Goal: Communication & Community: Answer question/provide support

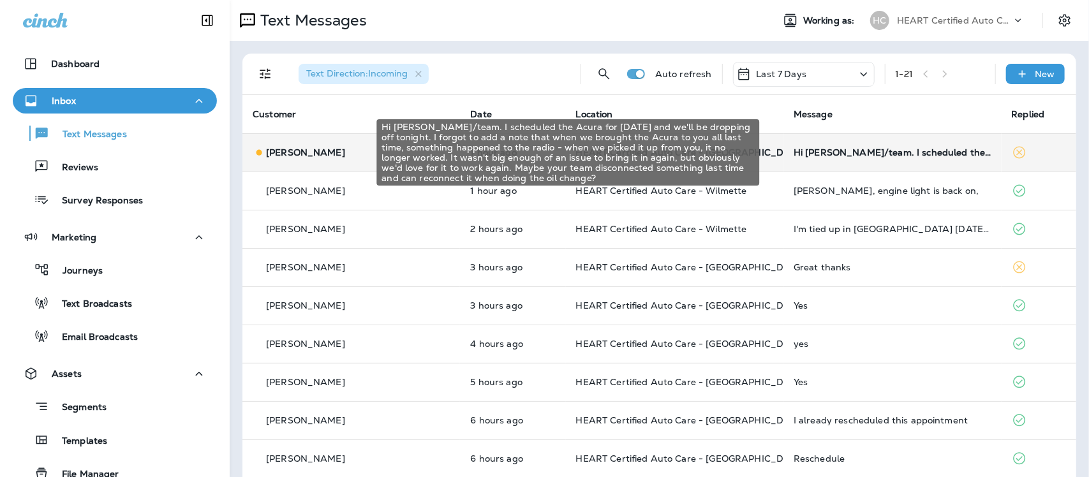
click at [889, 156] on div "Hi [PERSON_NAME]/team. I scheduled the Acura for [DATE] and we'll be dropping o…" at bounding box center [892, 152] width 197 height 10
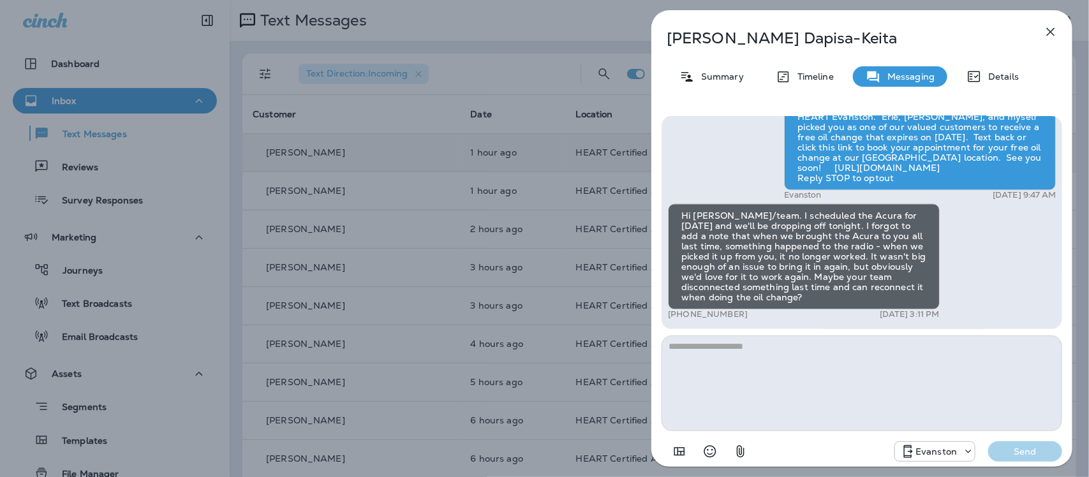
click at [1052, 34] on icon "button" at bounding box center [1050, 31] width 15 height 15
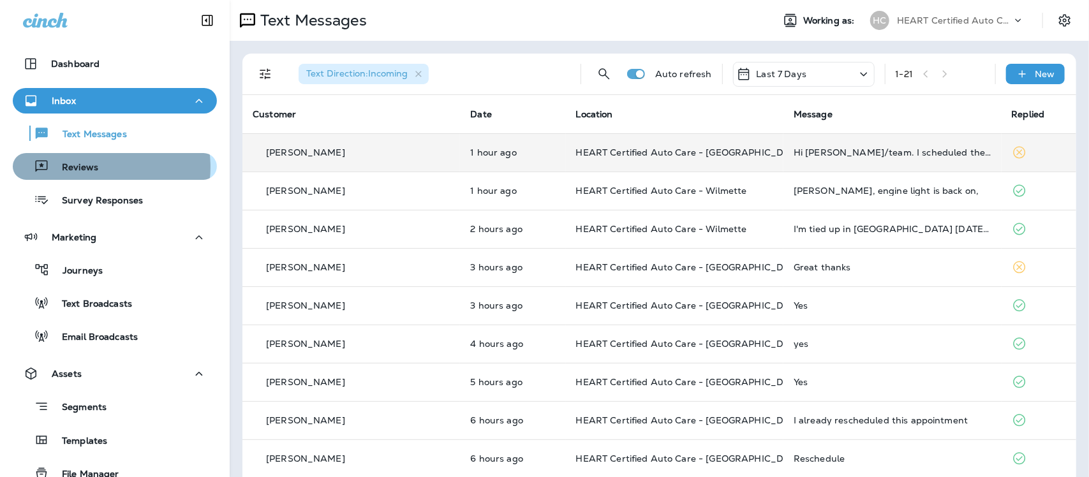
click at [91, 167] on p "Reviews" at bounding box center [73, 168] width 49 height 12
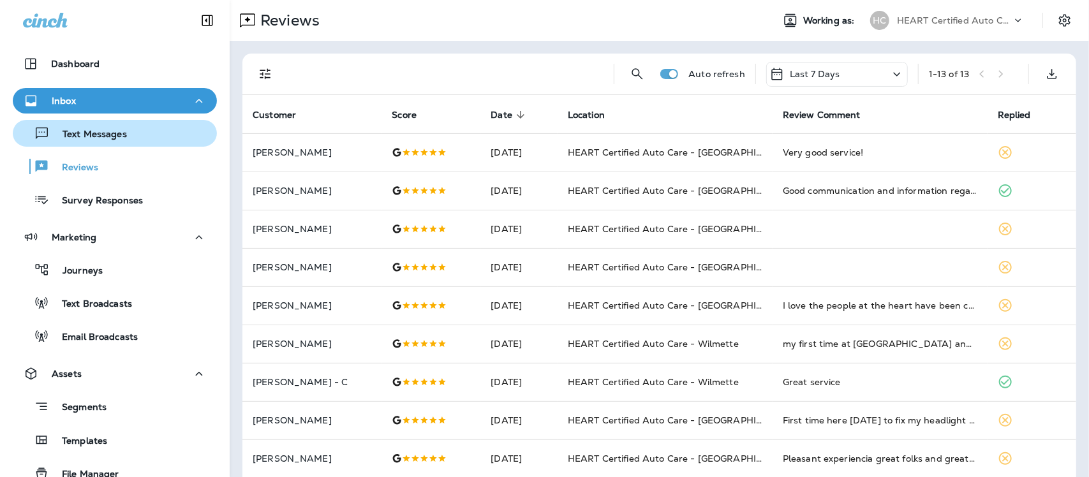
click at [94, 135] on p "Text Messages" at bounding box center [88, 135] width 77 height 12
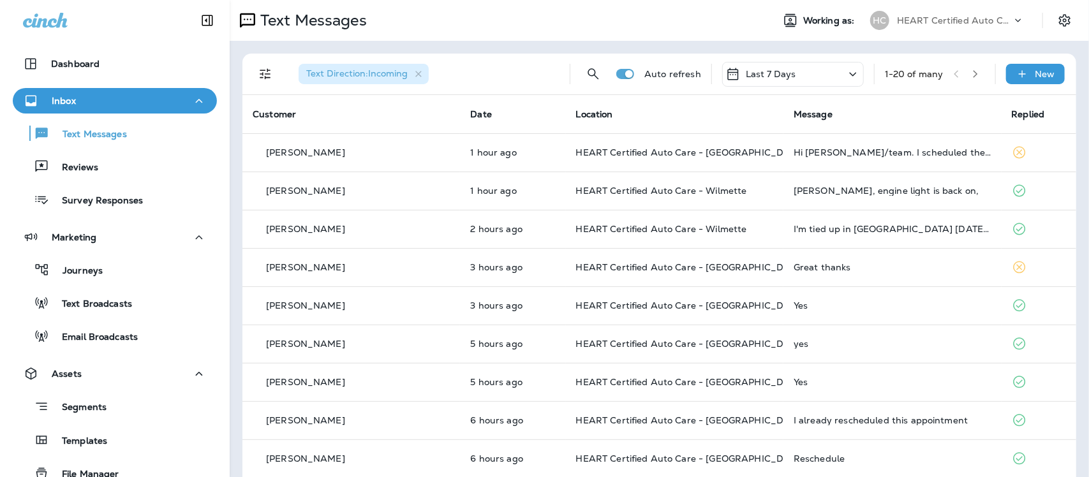
drag, startPoint x: 72, startPoint y: 164, endPoint x: 73, endPoint y: 115, distance: 48.5
click at [72, 162] on p "Reviews" at bounding box center [73, 168] width 49 height 12
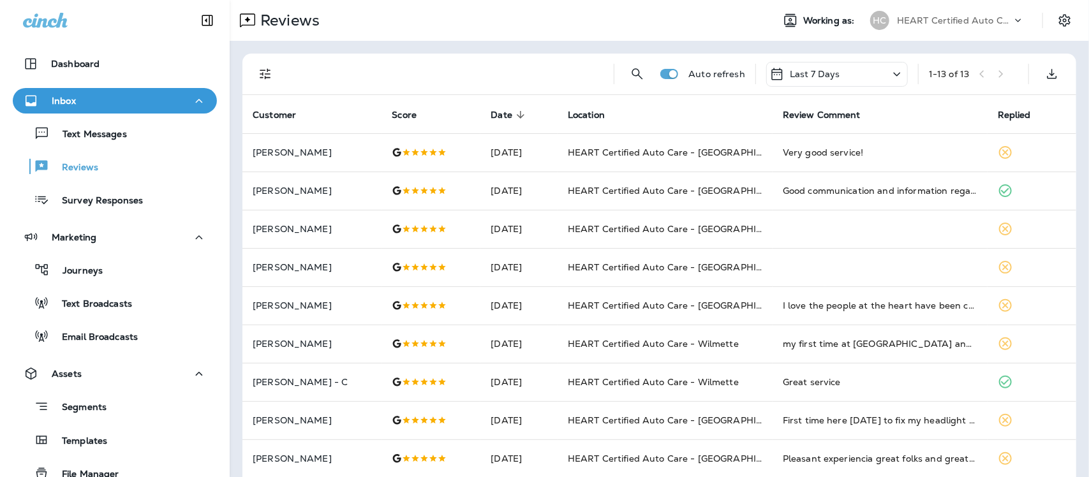
drag, startPoint x: 81, startPoint y: 135, endPoint x: 77, endPoint y: 41, distance: 93.2
click at [81, 123] on button "Text Messages" at bounding box center [115, 133] width 204 height 27
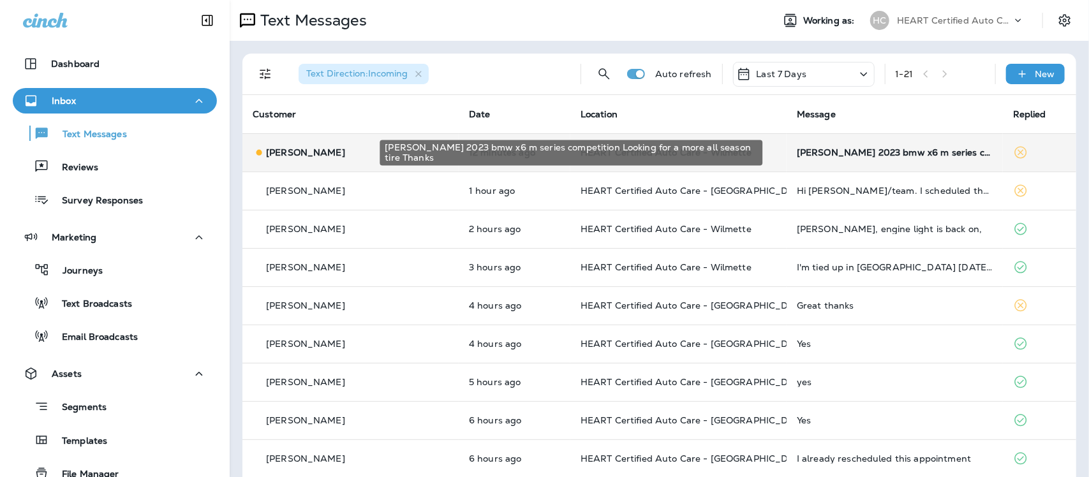
click at [805, 156] on div "[PERSON_NAME] 2023 bmw x6 m series competition Looking for a more all season ti…" at bounding box center [895, 152] width 196 height 10
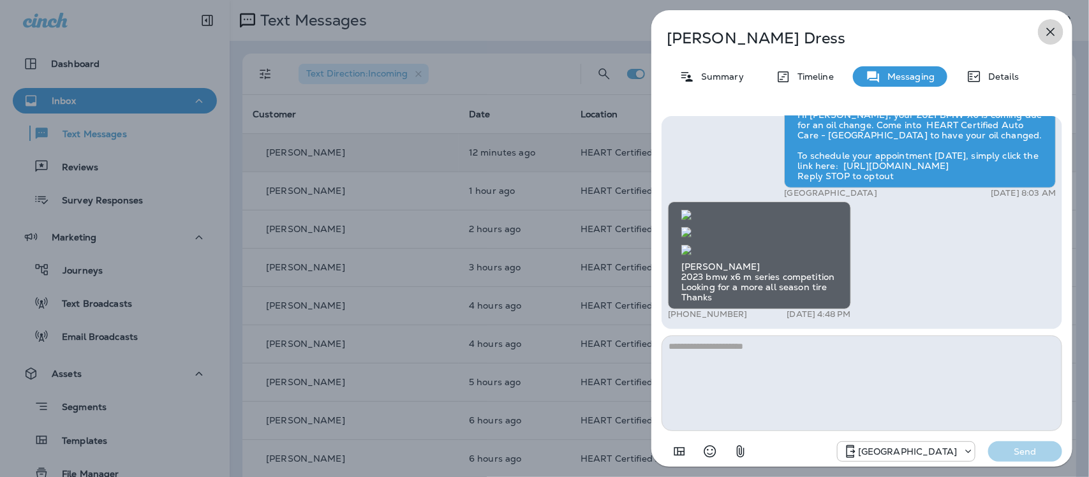
click at [1050, 34] on icon "button" at bounding box center [1050, 31] width 15 height 15
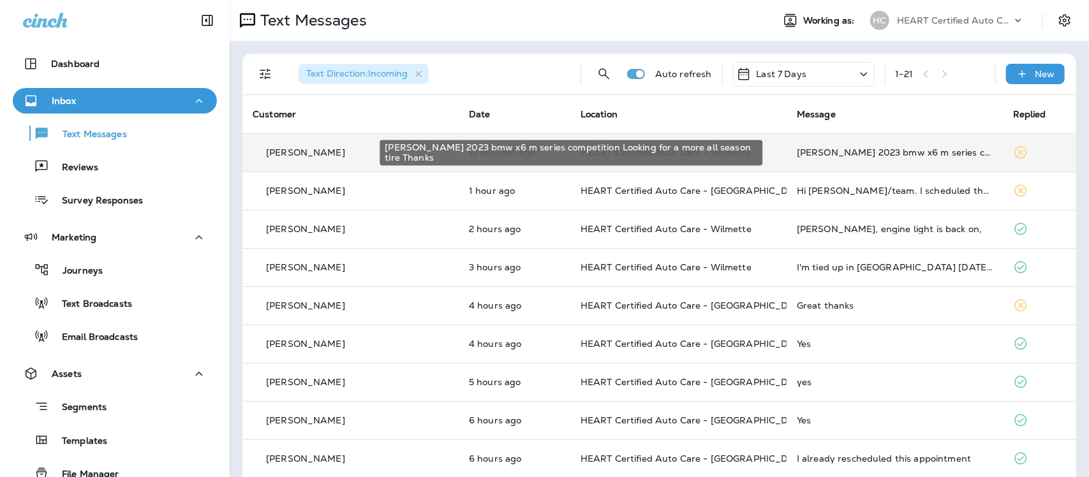
click at [846, 150] on div "[PERSON_NAME] 2023 bmw x6 m series competition Looking for a more all season ti…" at bounding box center [895, 152] width 196 height 10
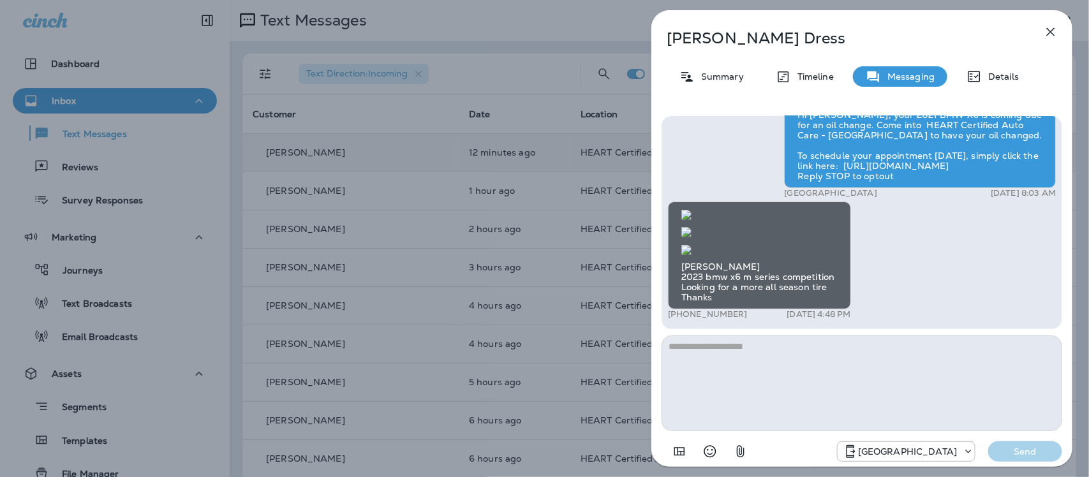
click at [823, 359] on textarea at bounding box center [862, 384] width 401 height 96
type textarea "*"
type textarea "**********"
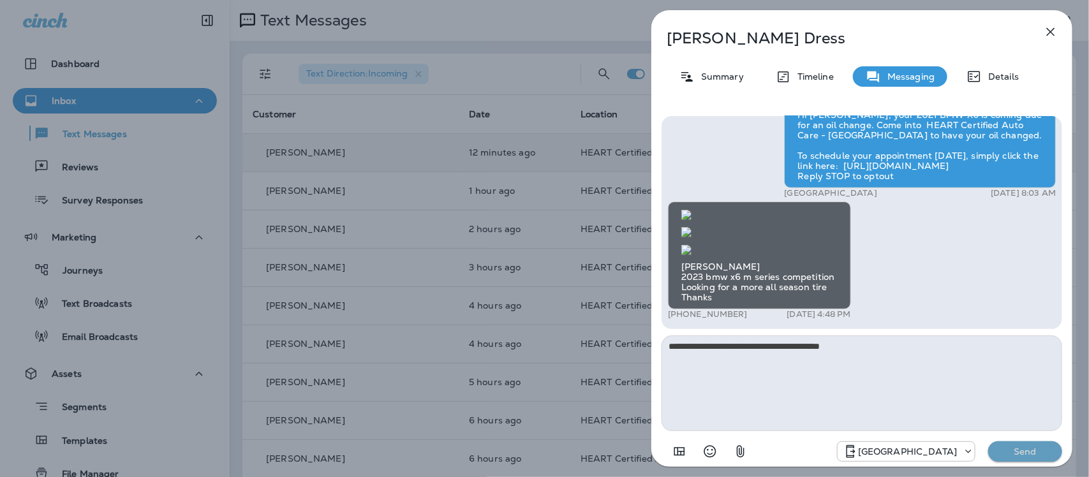
click at [1032, 448] on p "Send" at bounding box center [1026, 451] width 54 height 11
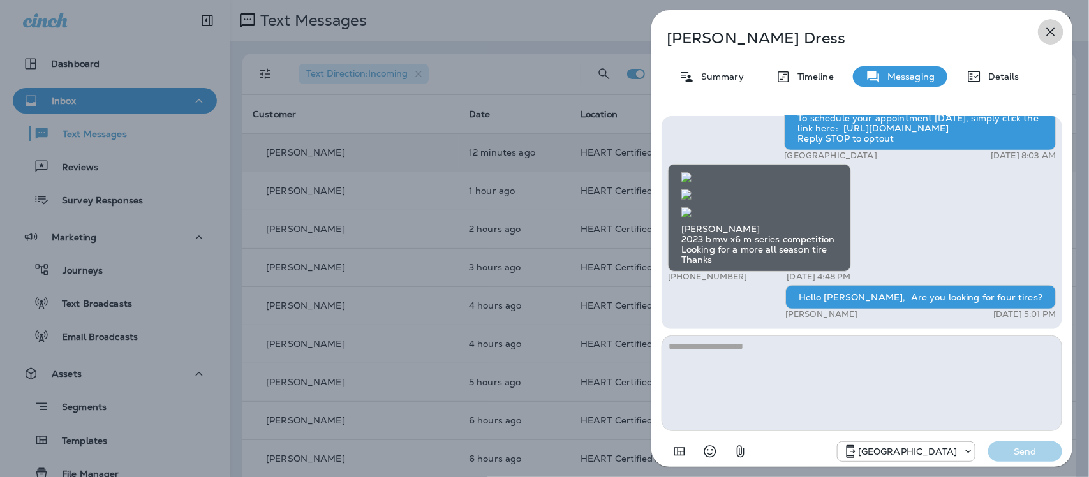
click at [1050, 31] on icon "button" at bounding box center [1050, 31] width 15 height 15
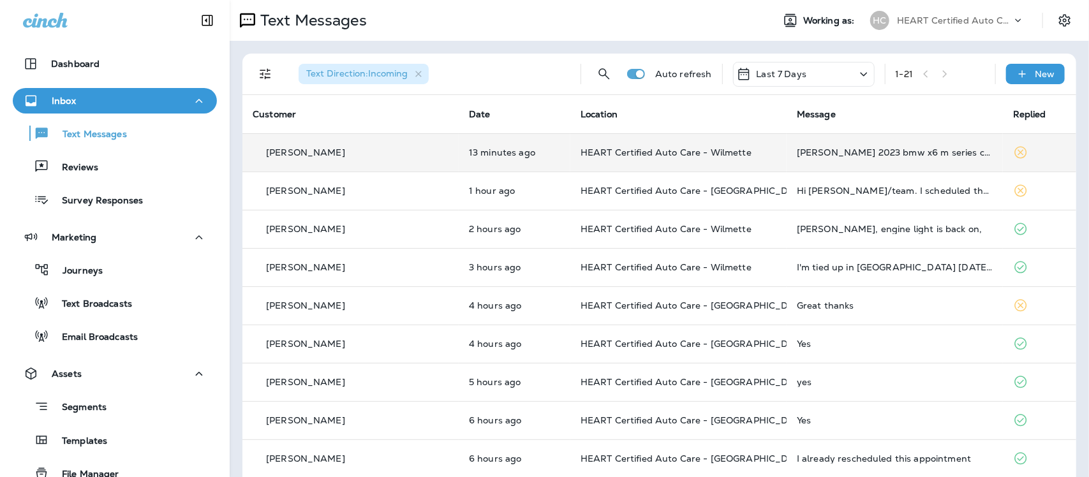
click at [297, 156] on p "[PERSON_NAME]" at bounding box center [305, 152] width 79 height 10
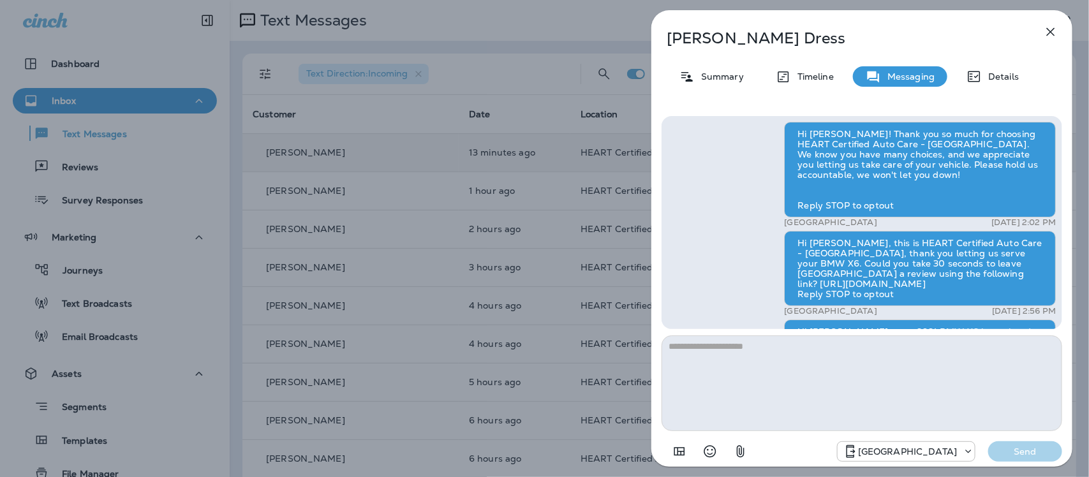
scroll to position [-557, 0]
drag, startPoint x: 1056, startPoint y: 33, endPoint x: 1050, endPoint y: 30, distance: 6.9
click at [1050, 30] on icon "button" at bounding box center [1050, 31] width 15 height 15
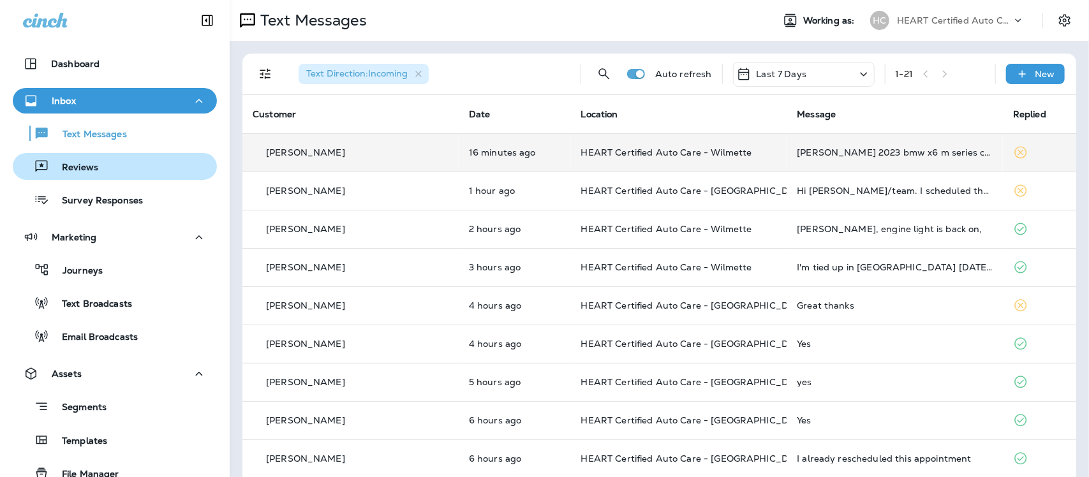
click at [80, 167] on p "Reviews" at bounding box center [73, 168] width 49 height 12
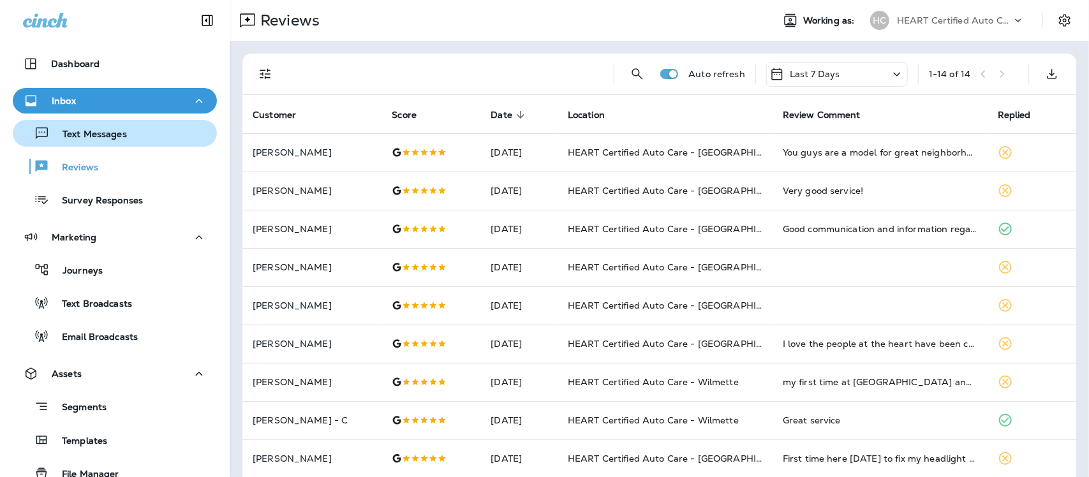
click at [83, 136] on p "Text Messages" at bounding box center [88, 135] width 77 height 12
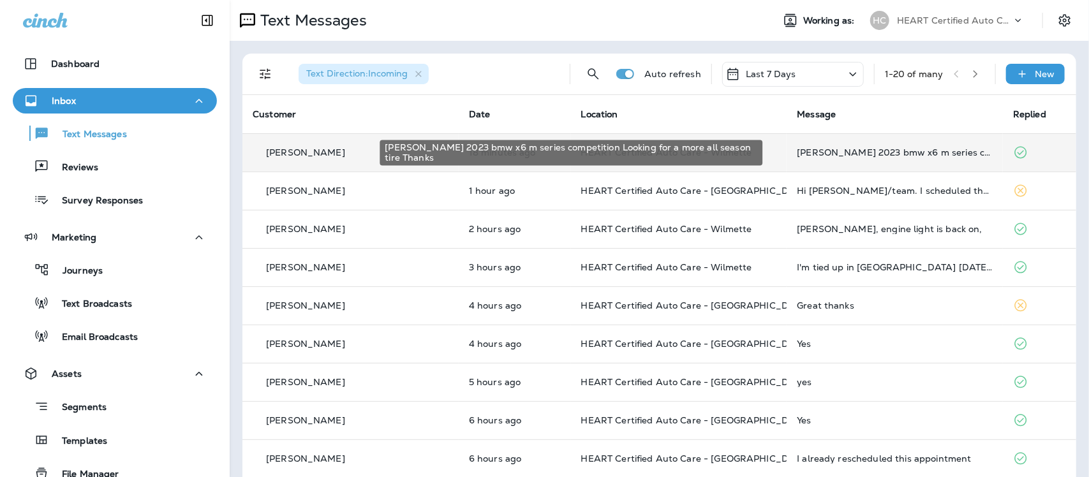
click at [860, 152] on div "[PERSON_NAME] 2023 bmw x6 m series competition Looking for a more all season ti…" at bounding box center [895, 152] width 196 height 10
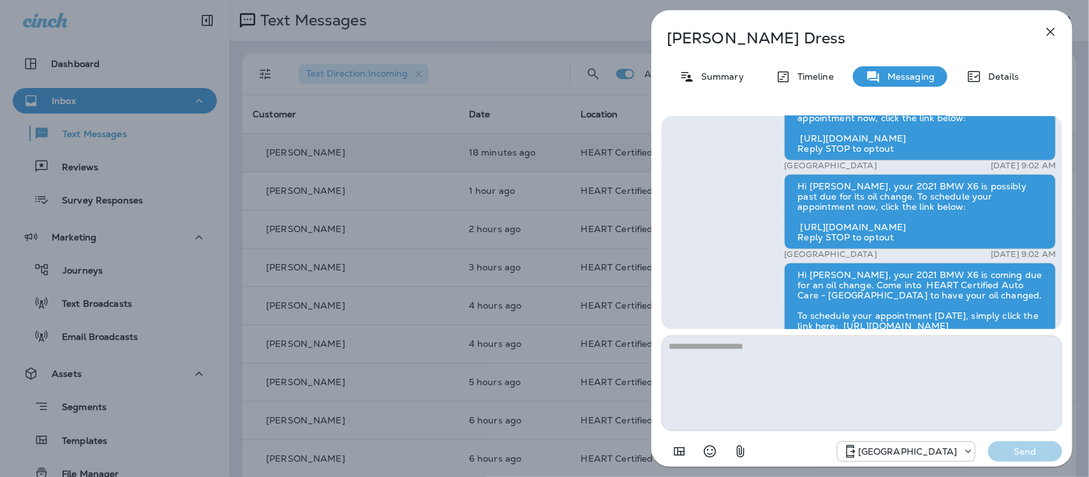
scroll to position [-160, 0]
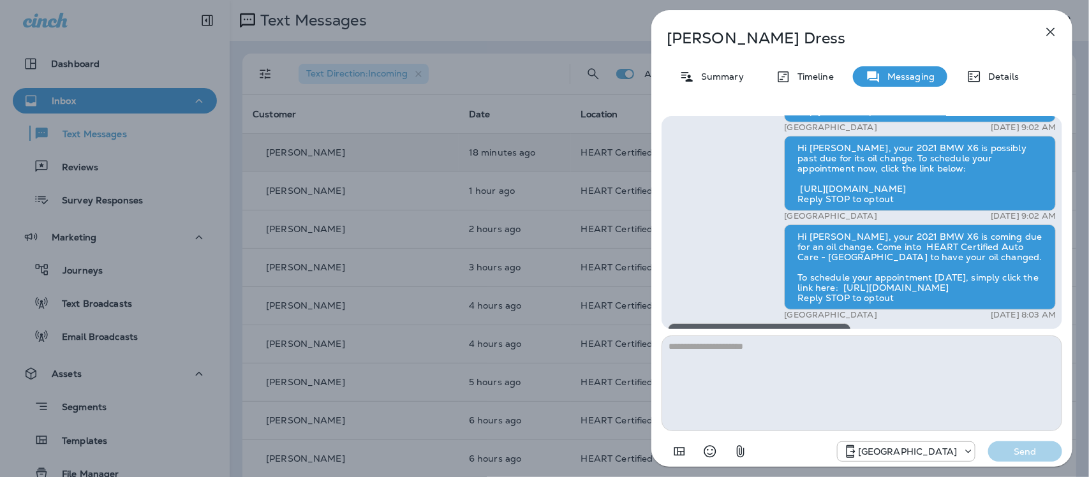
click at [692, 367] on img at bounding box center [687, 372] width 10 height 10
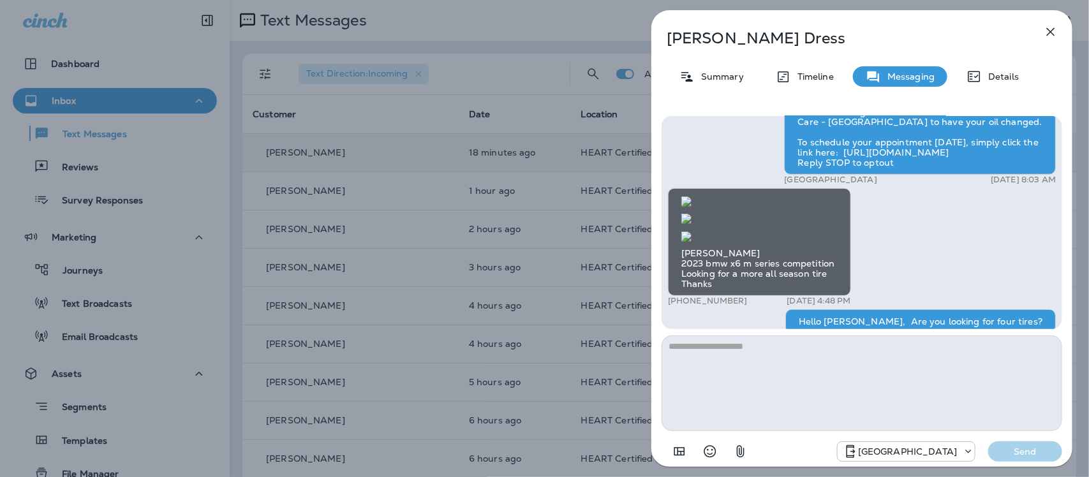
scroll to position [1, 0]
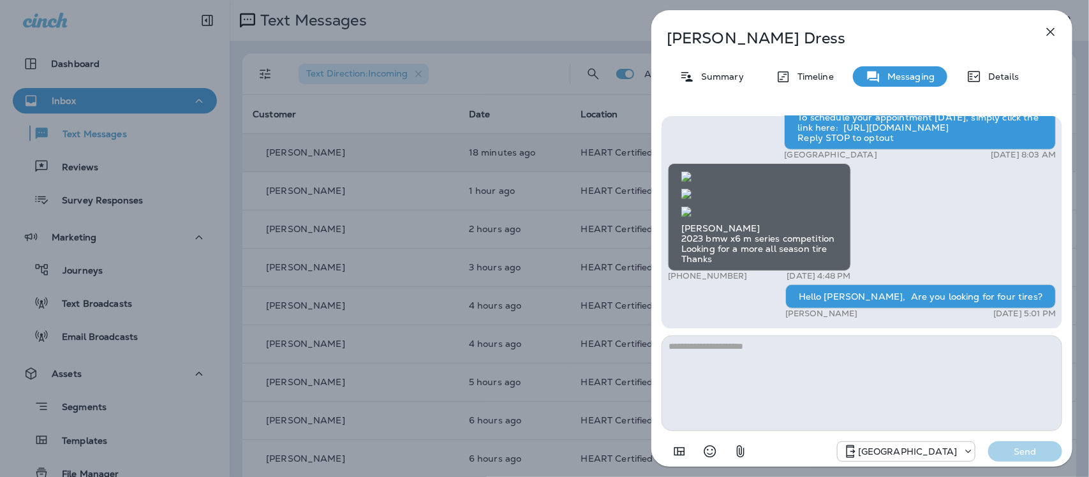
click at [1053, 33] on icon "button" at bounding box center [1051, 32] width 8 height 8
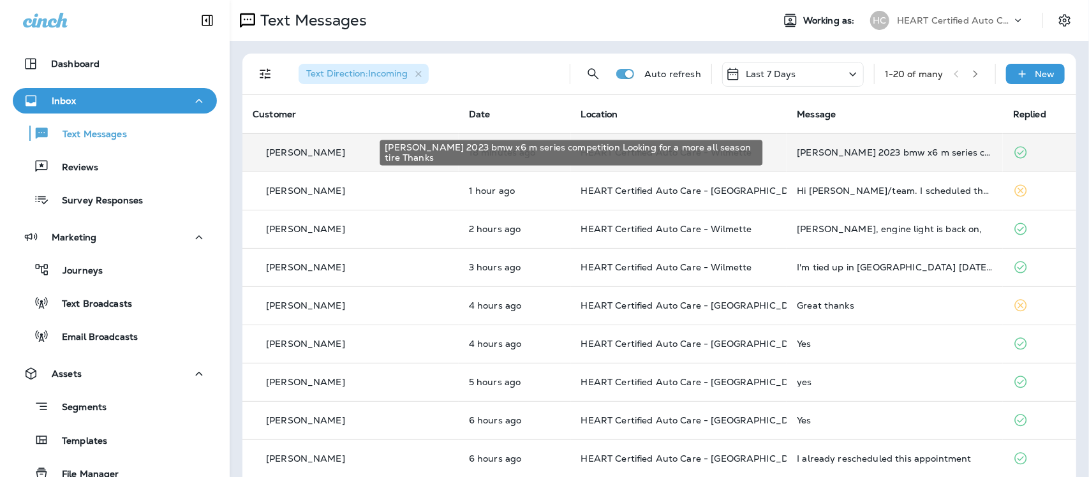
click at [851, 154] on div "[PERSON_NAME] 2023 bmw x6 m series competition Looking for a more all season ti…" at bounding box center [895, 152] width 196 height 10
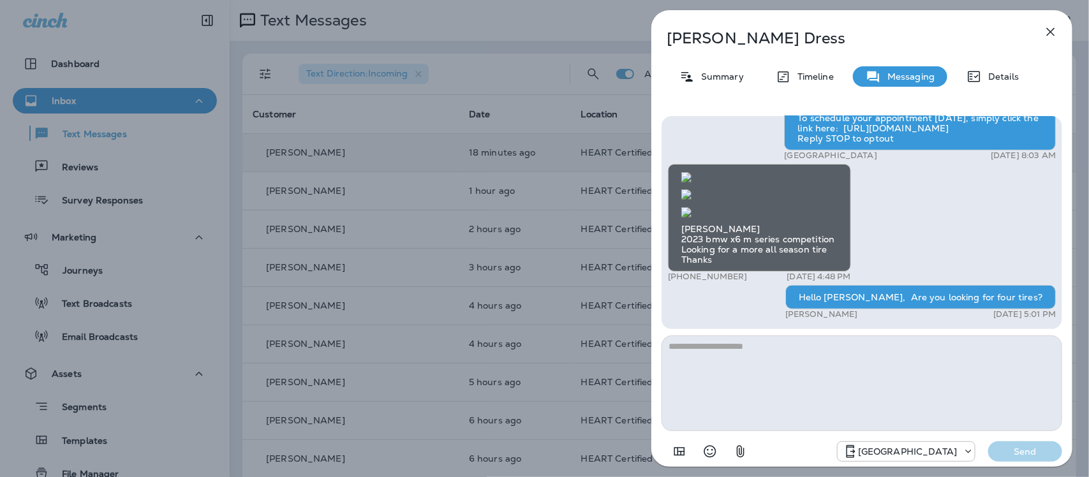
click at [771, 352] on textarea at bounding box center [862, 384] width 401 height 96
type textarea "**********"
drag, startPoint x: 1039, startPoint y: 463, endPoint x: 1031, endPoint y: 458, distance: 9.7
click at [1038, 461] on div "Northbrook Send" at bounding box center [862, 447] width 401 height 33
click at [1005, 454] on p "Send" at bounding box center [1026, 451] width 54 height 11
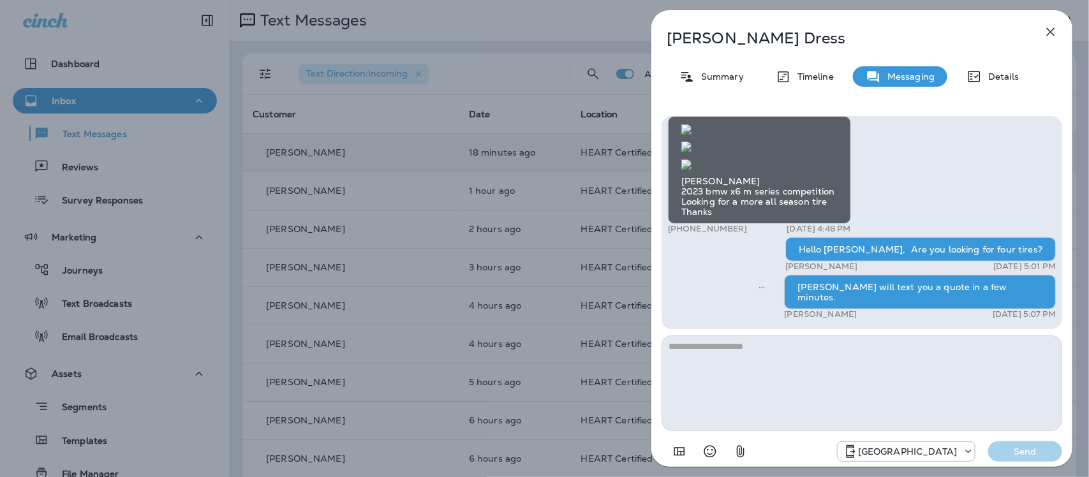
click at [1050, 27] on icon "button" at bounding box center [1050, 31] width 15 height 15
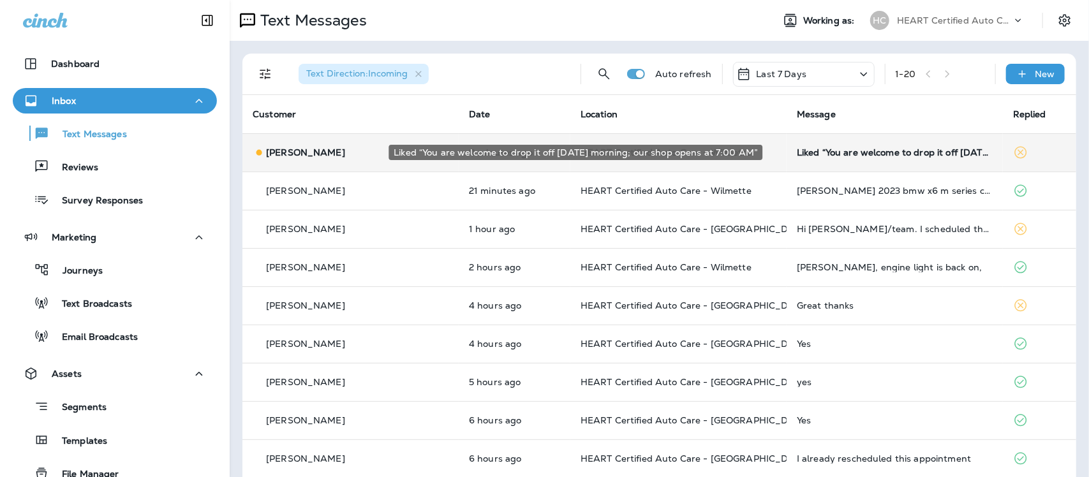
click at [888, 152] on div "Liked “You are welcome to drop it off [DATE] morning; our shop opens at 7:00 AM”" at bounding box center [895, 152] width 196 height 10
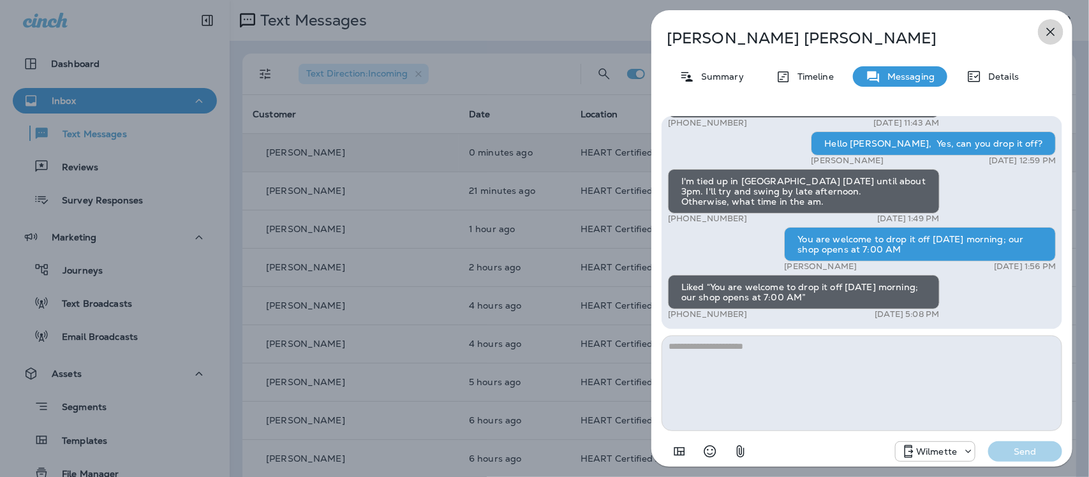
click at [1047, 29] on icon "button" at bounding box center [1050, 31] width 15 height 15
